Goal: Information Seeking & Learning: Learn about a topic

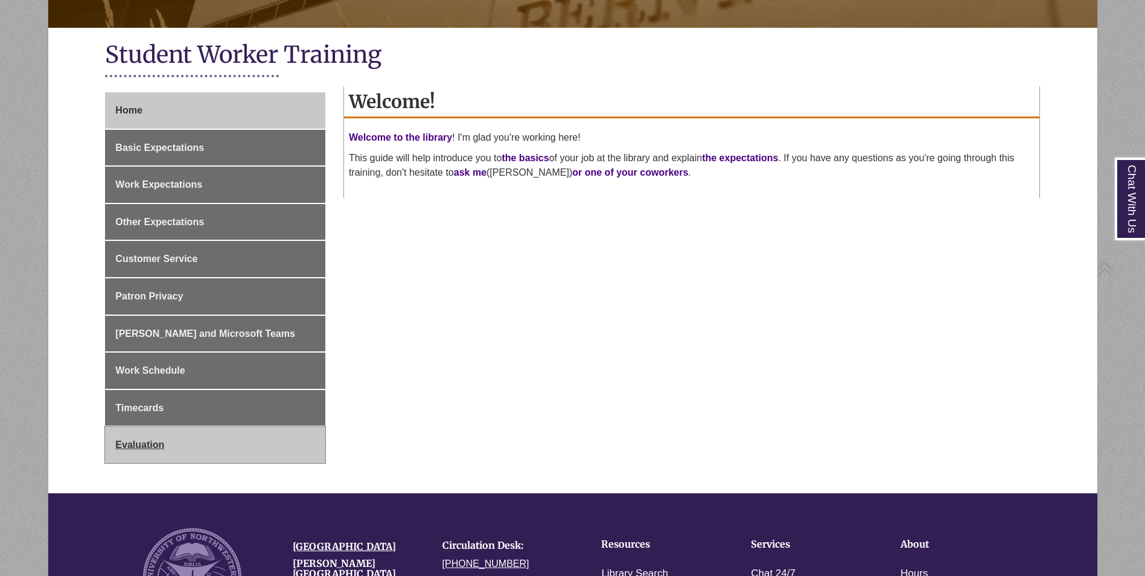
scroll to position [241, 0]
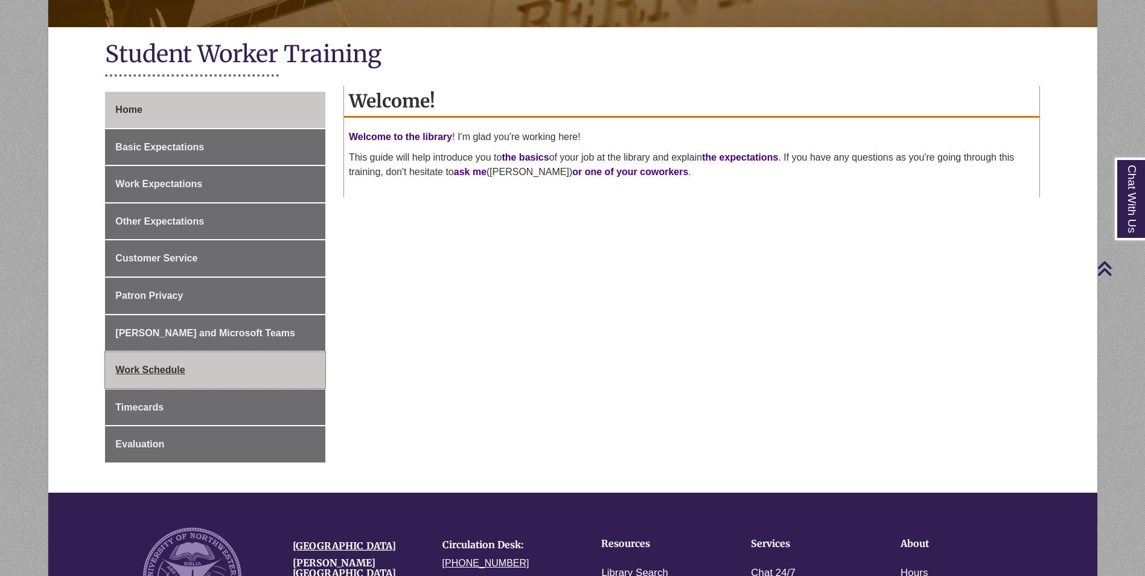
click at [156, 364] on link "Work Schedule" at bounding box center [215, 370] width 220 height 36
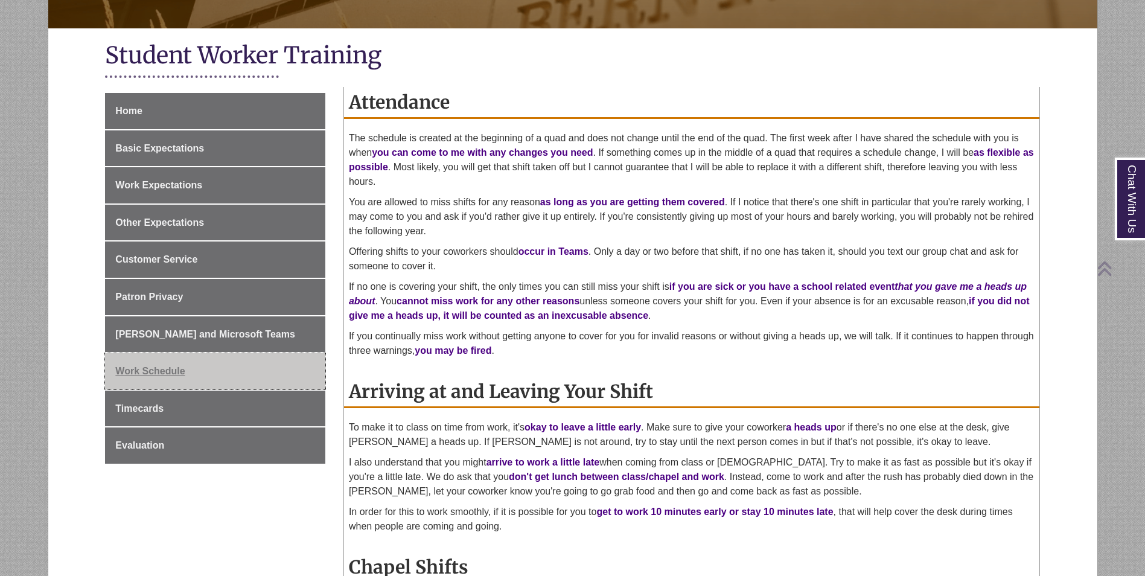
scroll to position [241, 0]
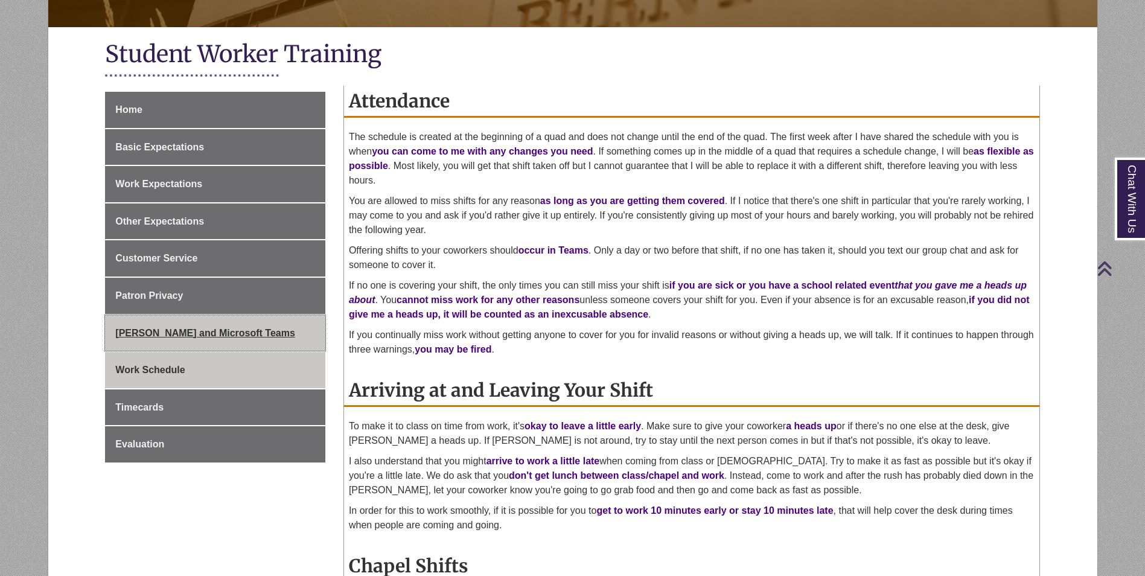
click at [151, 336] on span "[PERSON_NAME] and Microsoft Teams" at bounding box center [205, 333] width 180 height 10
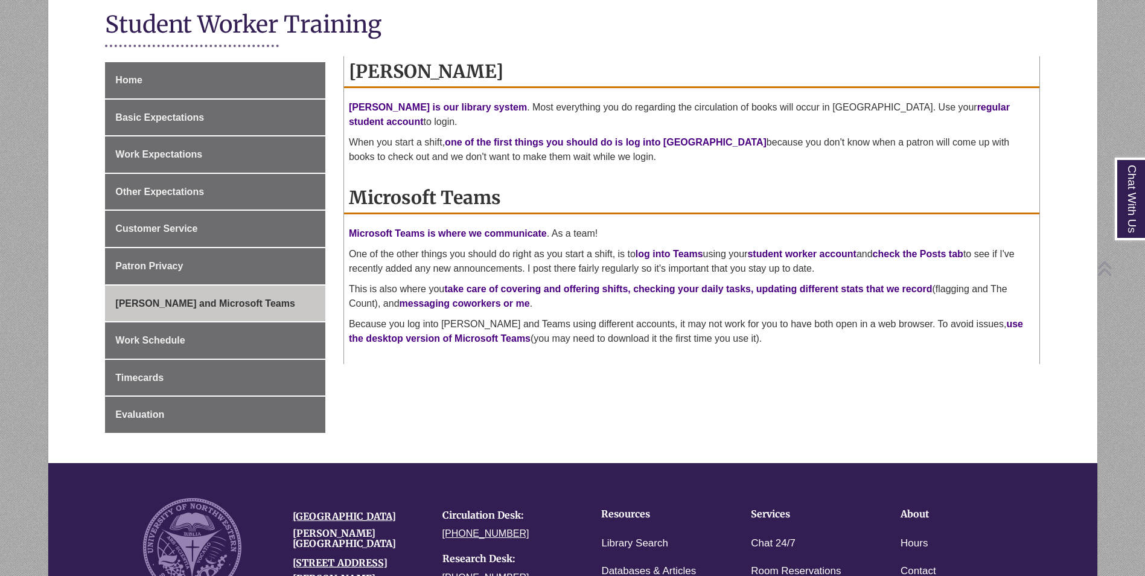
scroll to position [302, 0]
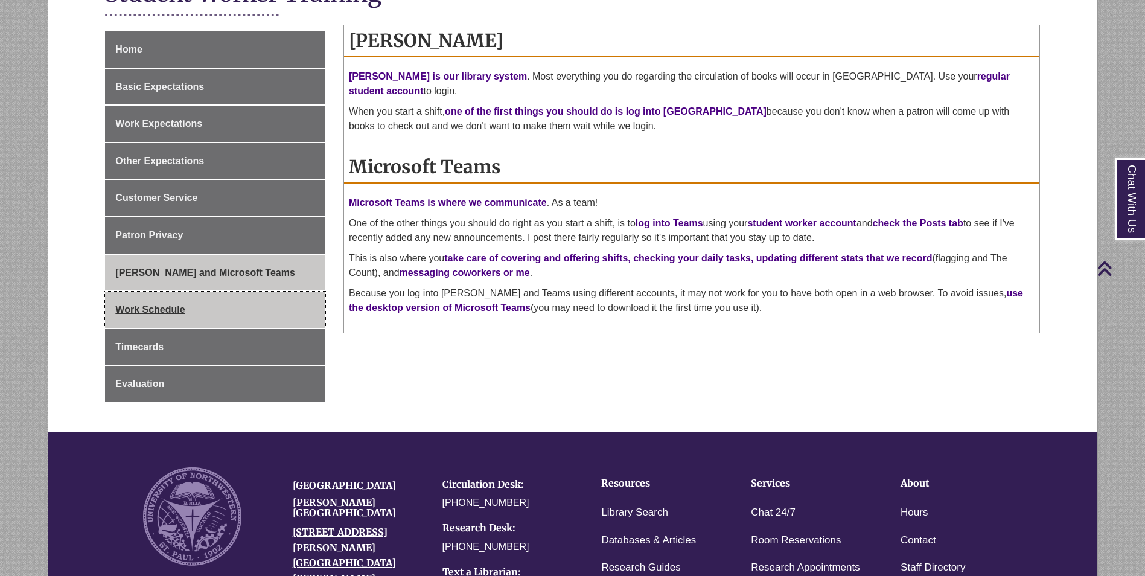
click at [167, 309] on span "Work Schedule" at bounding box center [149, 309] width 69 height 10
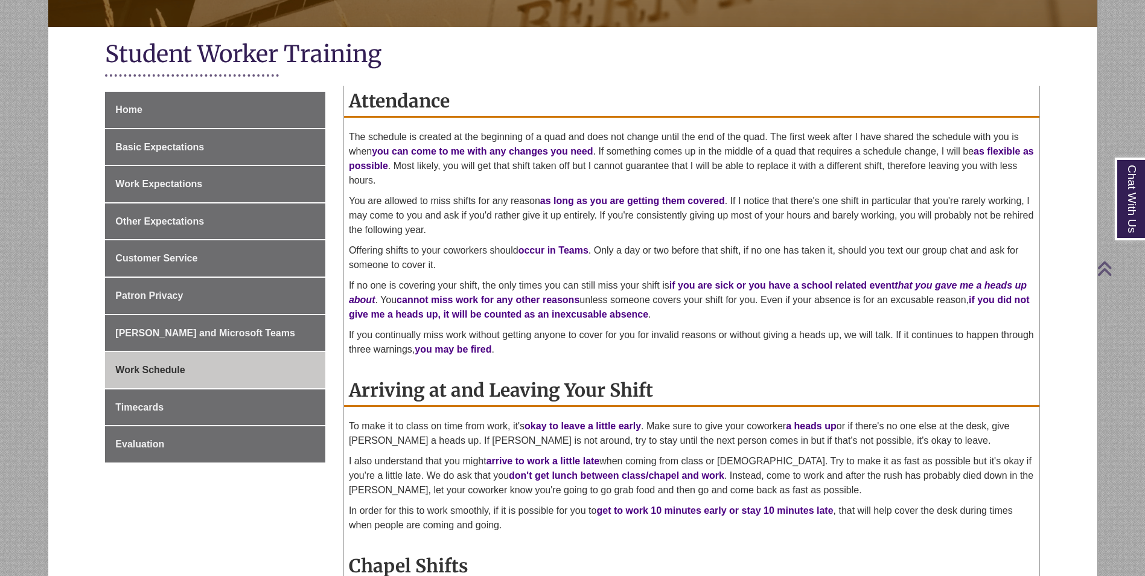
scroll to position [483, 0]
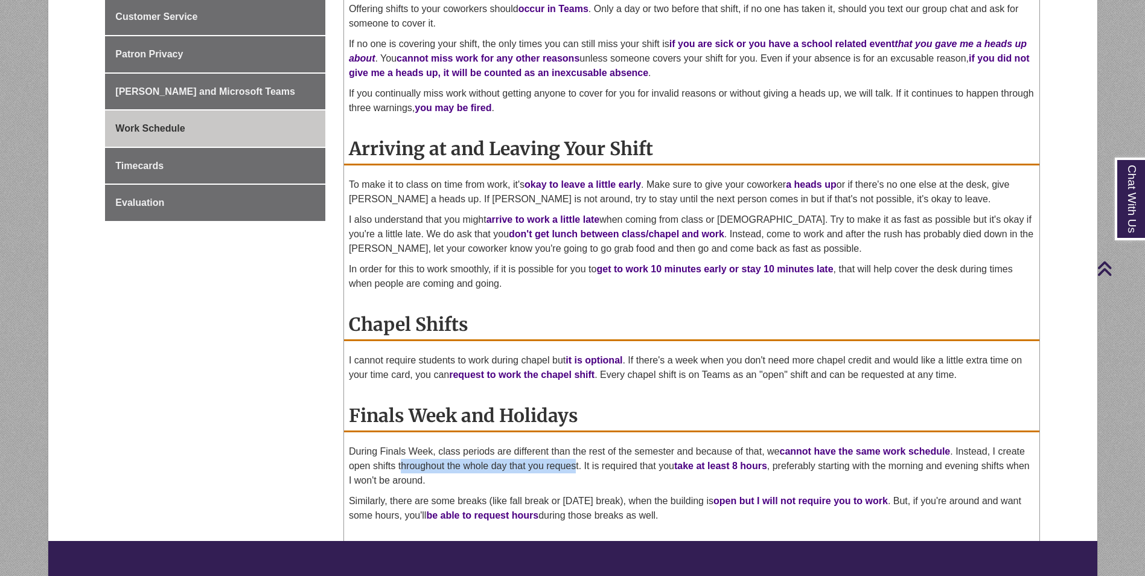
drag, startPoint x: 403, startPoint y: 470, endPoint x: 575, endPoint y: 464, distance: 171.5
click at [575, 464] on p "During Finals Week, class periods are different than the rest of the semester a…" at bounding box center [692, 465] width 686 height 43
drag, startPoint x: 575, startPoint y: 464, endPoint x: 653, endPoint y: 462, distance: 78.5
click at [653, 462] on p "During Finals Week, class periods are different than the rest of the semester a…" at bounding box center [692, 465] width 686 height 43
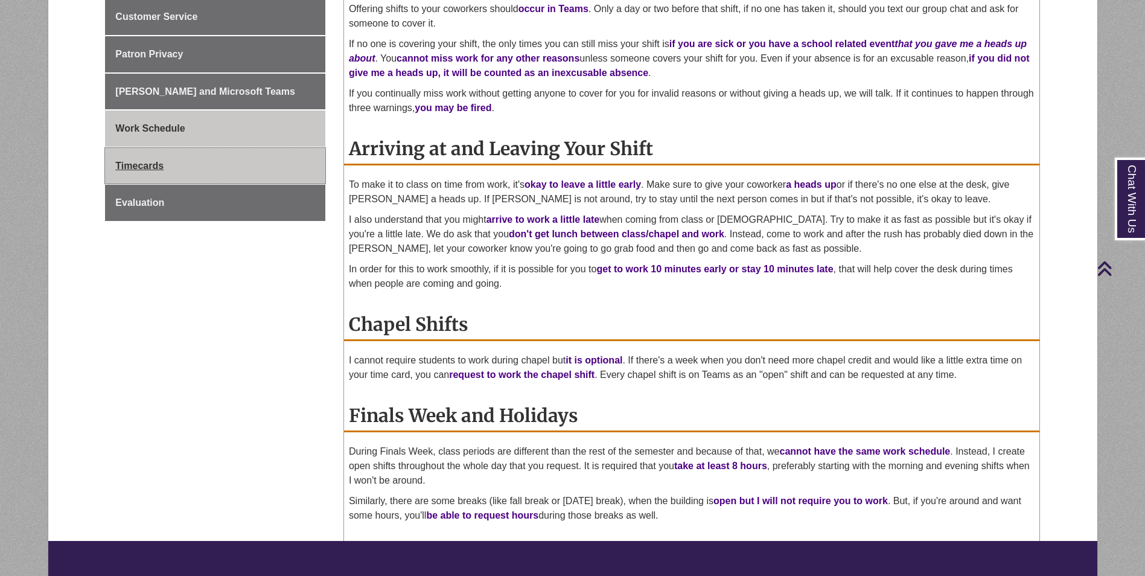
click at [159, 168] on span "Timecards" at bounding box center [139, 166] width 48 height 10
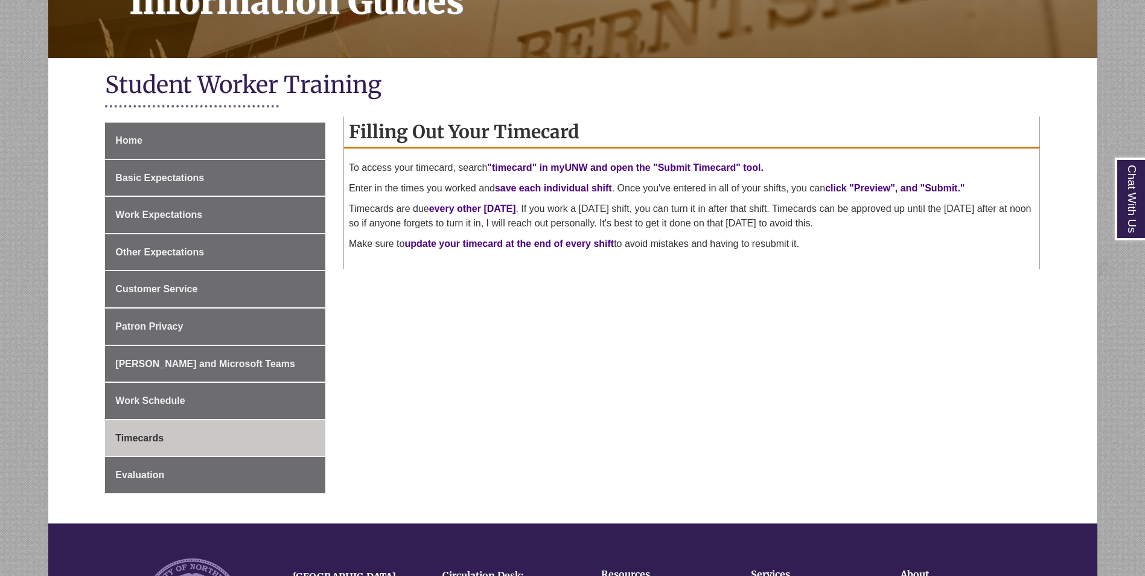
scroll to position [241, 0]
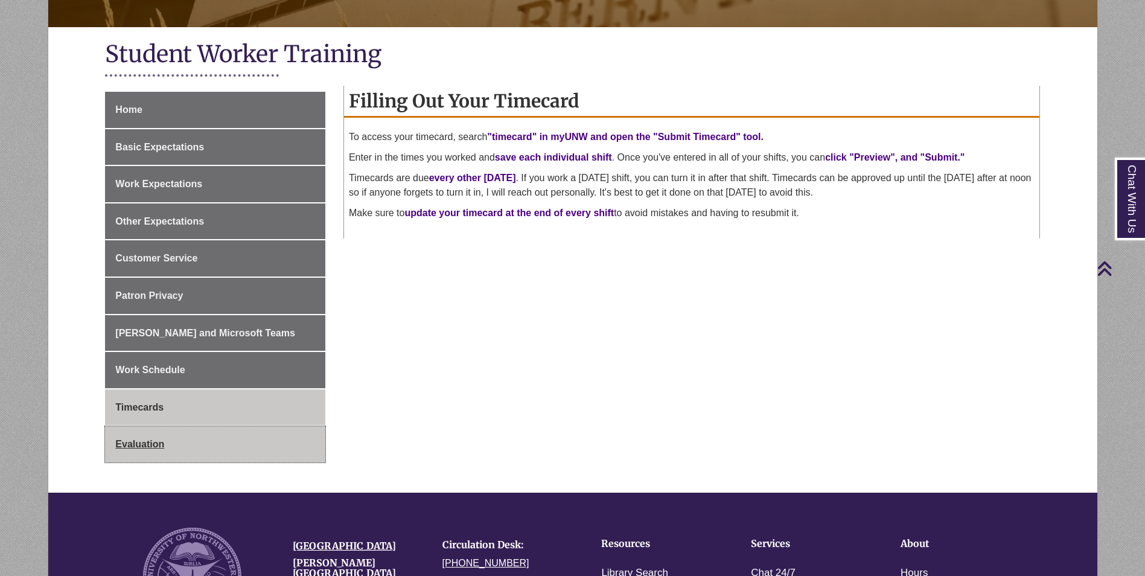
click at [153, 443] on span "Evaluation" at bounding box center [139, 444] width 49 height 10
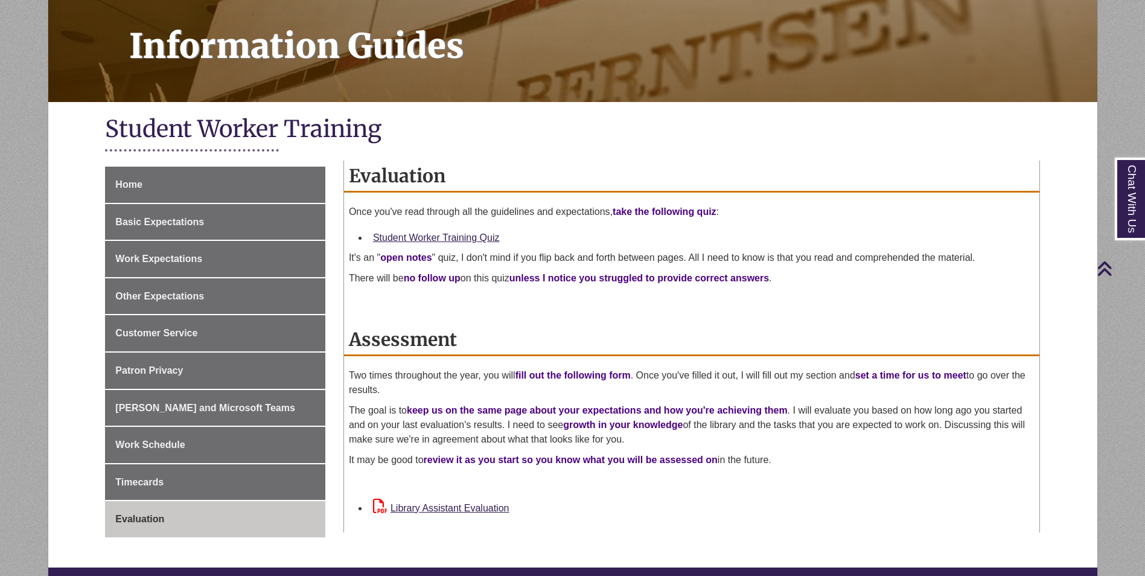
scroll to position [121, 0]
